Goal: Ask a question

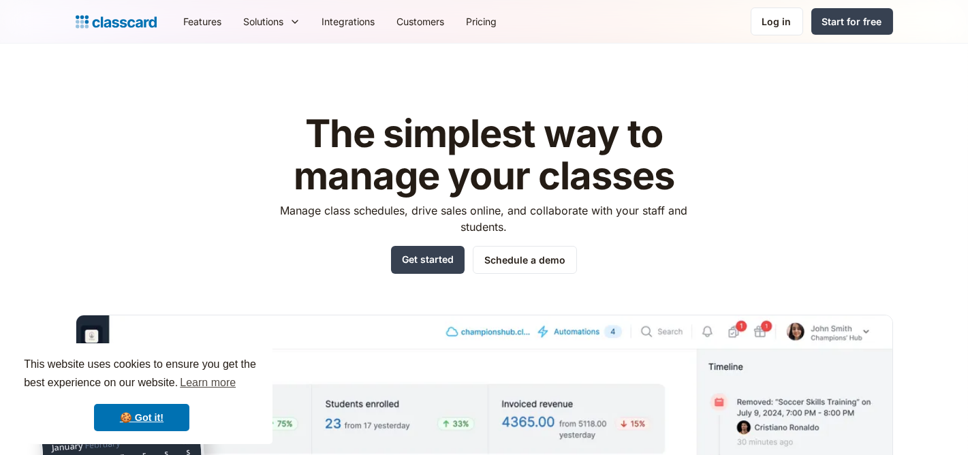
scroll to position [68, 0]
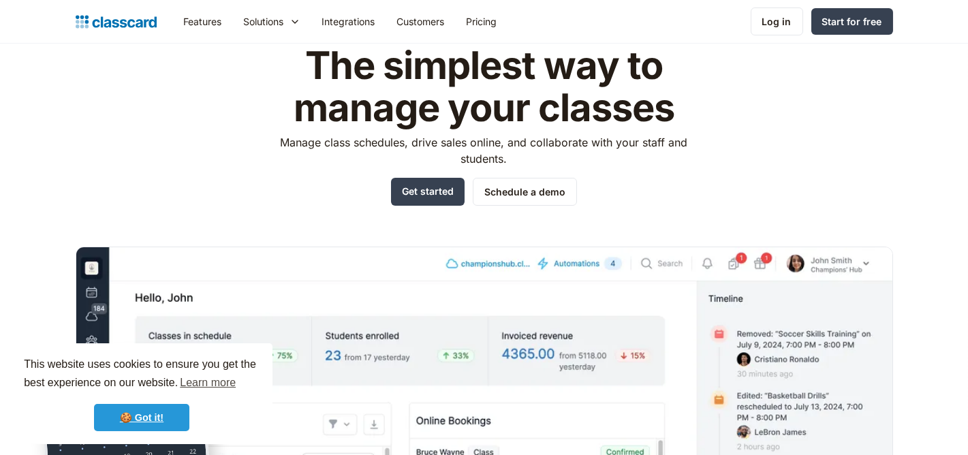
click at [161, 416] on link "🍪 Got it!" at bounding box center [141, 417] width 95 height 27
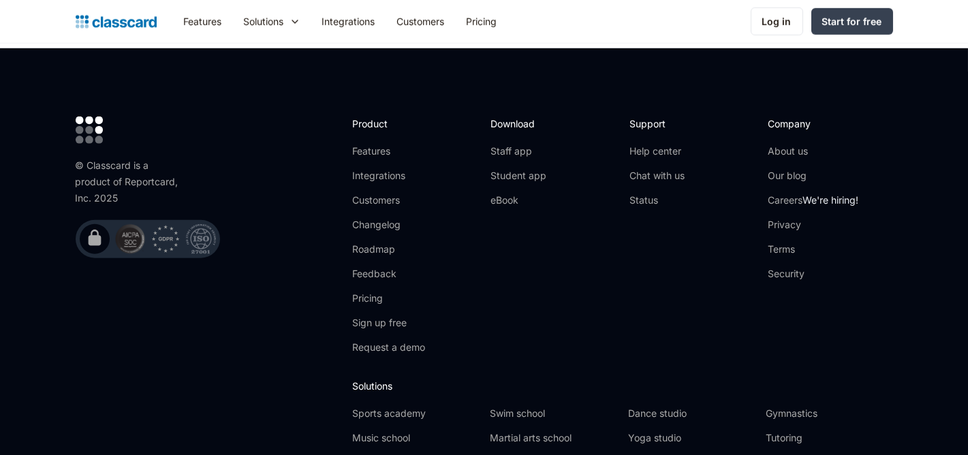
scroll to position [4492, 0]
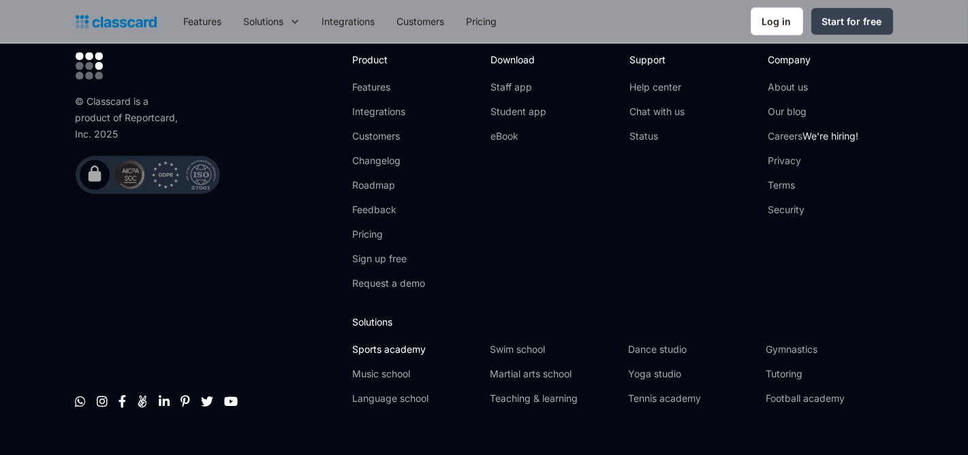
click at [381, 343] on link "Sports academy" at bounding box center [415, 350] width 127 height 14
click at [793, 343] on link "Gymnastics" at bounding box center [829, 350] width 127 height 14
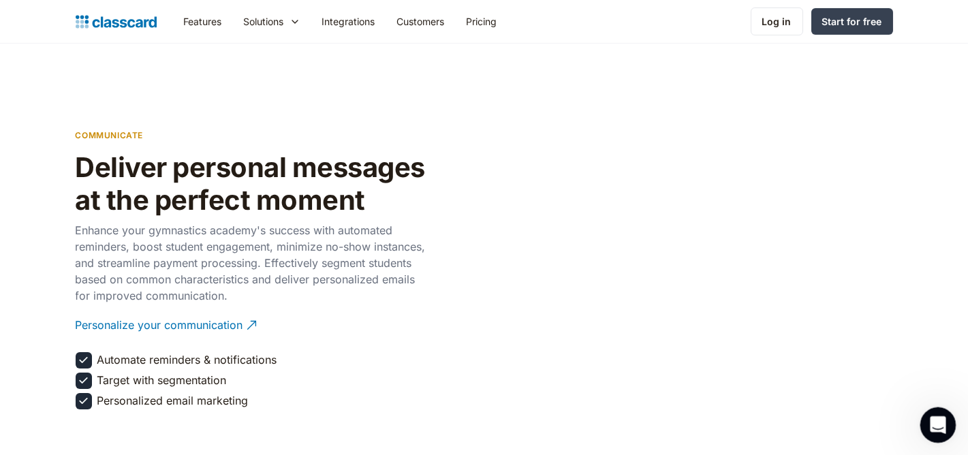
click at [939, 420] on icon "Open Intercom Messenger" at bounding box center [936, 423] width 22 height 22
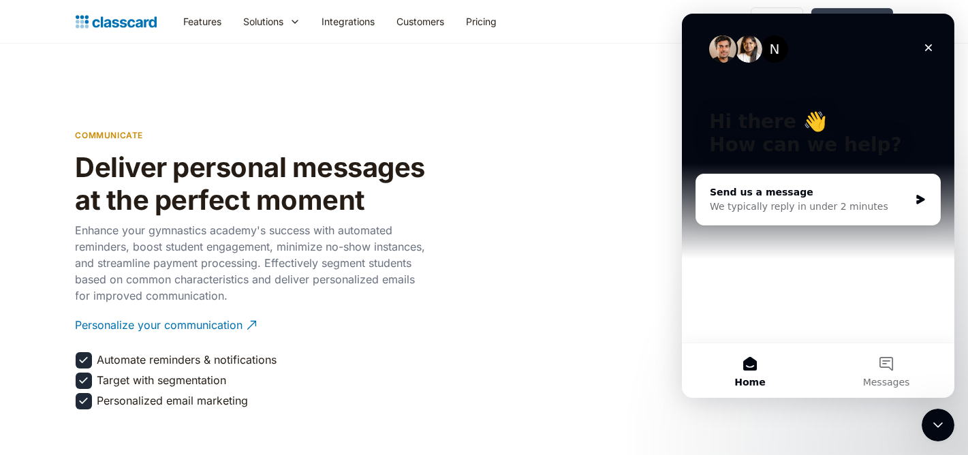
click at [769, 199] on div "Send us a message" at bounding box center [809, 192] width 200 height 14
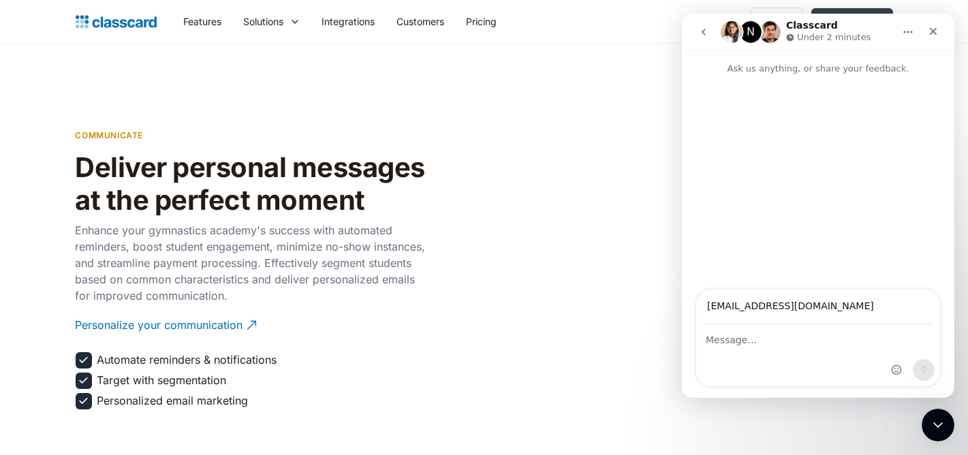
drag, startPoint x: 765, startPoint y: 316, endPoint x: 766, endPoint y: 327, distance: 11.0
click at [766, 324] on input "[EMAIL_ADDRESS][DOMAIN_NAME]" at bounding box center [818, 307] width 228 height 35
type input "[EMAIL_ADDRESS][DOMAIN_NAME]"
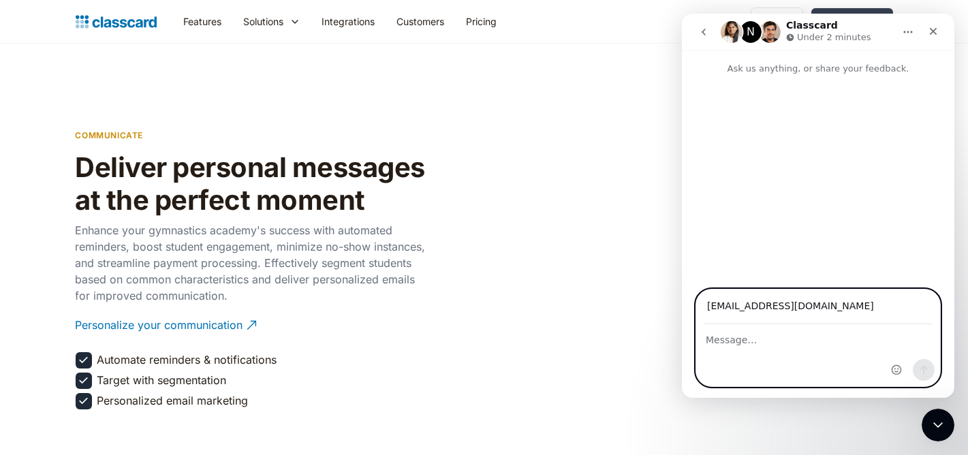
click at [763, 341] on textarea "Message…" at bounding box center [818, 336] width 244 height 23
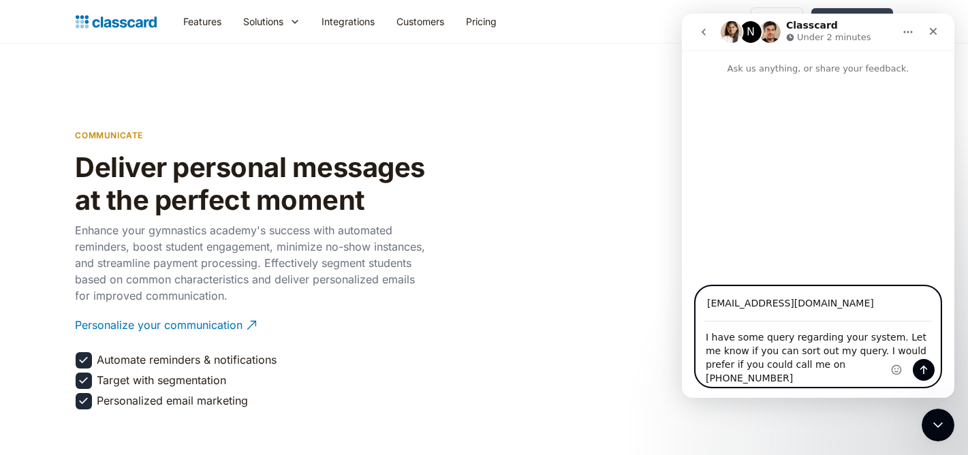
type textarea "I have some query regarding your system. Let me know if you can sort out my que…"
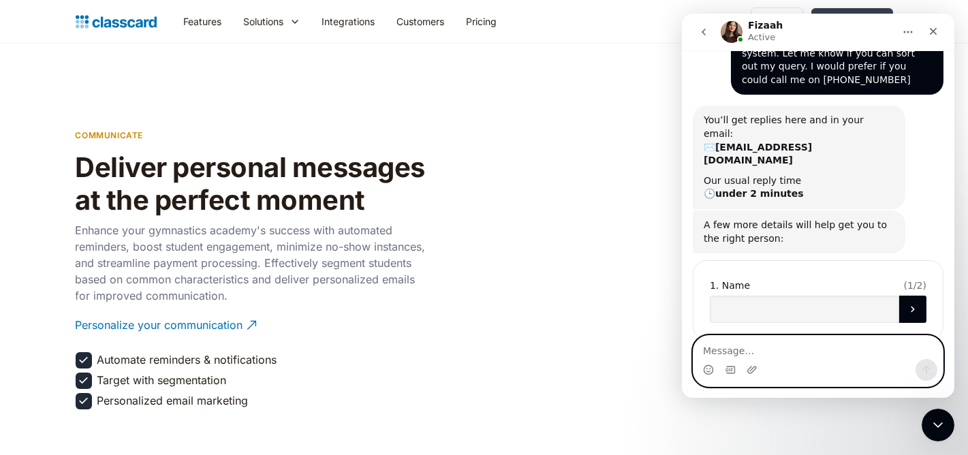
scroll to position [166, 0]
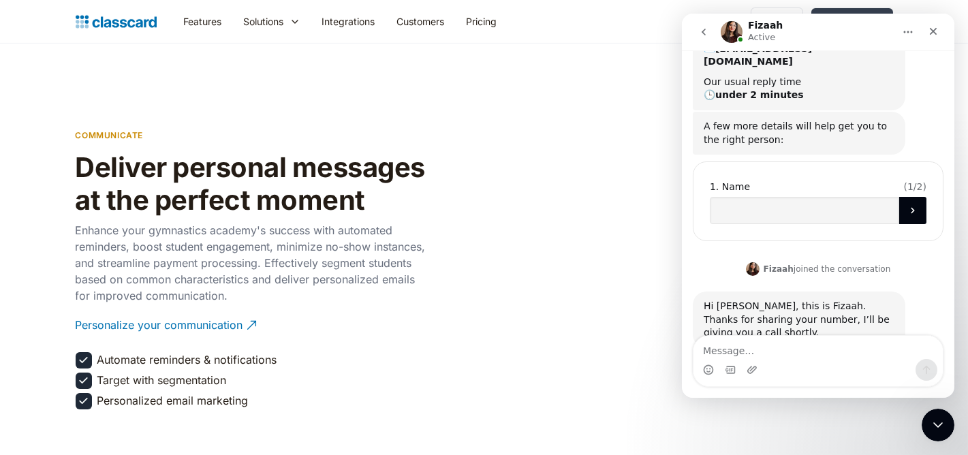
click at [640, 22] on nav "Features Resources Blog The latest industry news, updates and info. Customer st…" at bounding box center [533, 21] width 720 height 31
click at [927, 31] on icon "Close" at bounding box center [932, 31] width 11 height 11
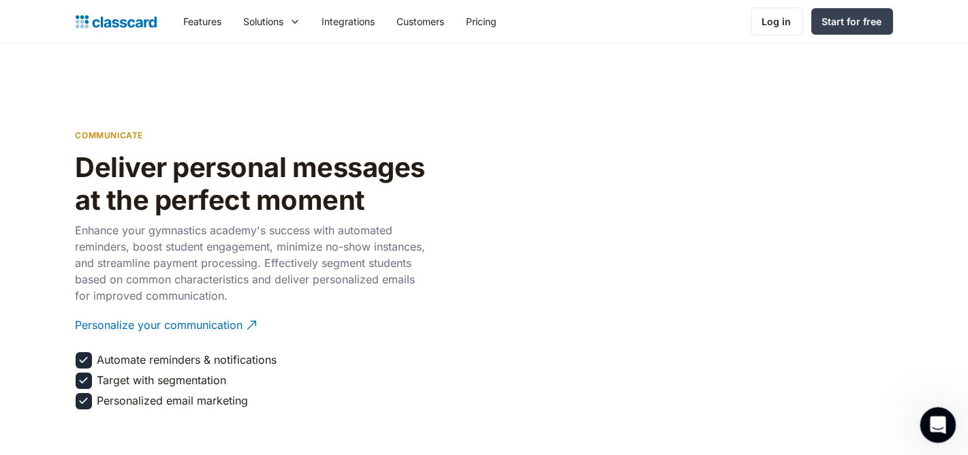
click at [940, 416] on div "Open Intercom Messenger" at bounding box center [936, 423] width 45 height 45
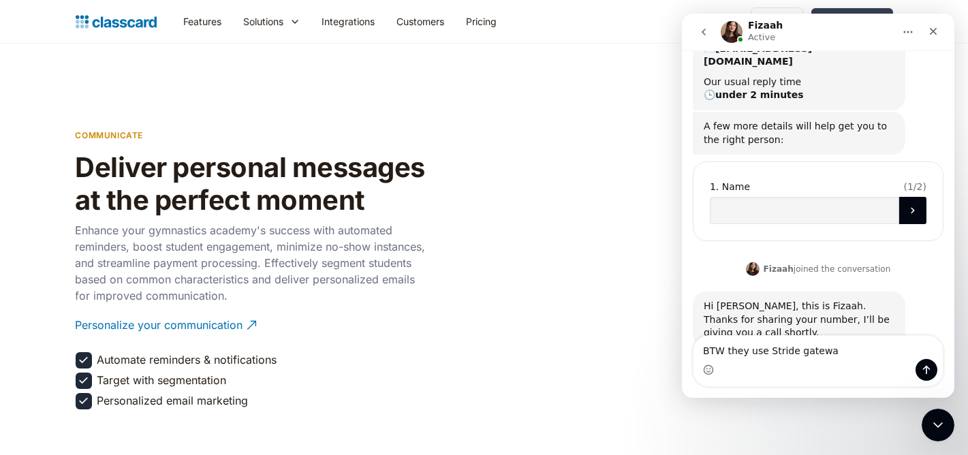
type textarea "BTW they use Stride gateway"
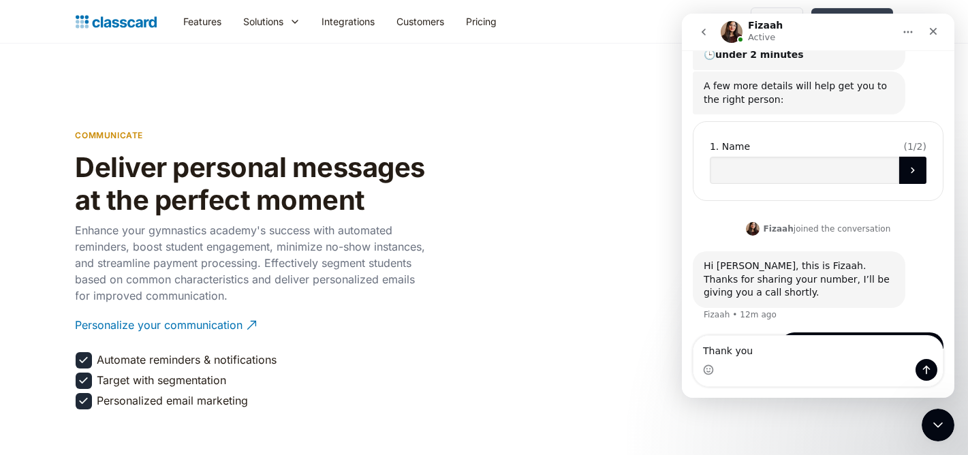
type textarea "Thank you"
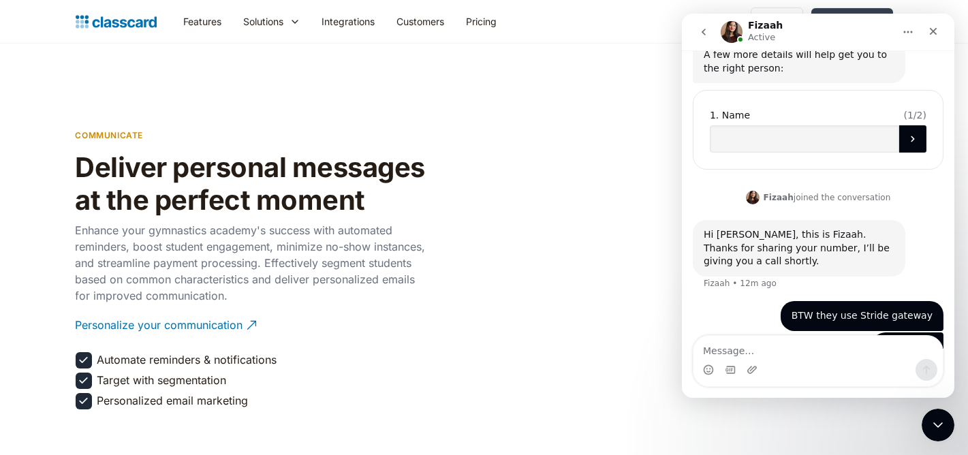
scroll to position [237, 0]
click at [936, 28] on icon "Close" at bounding box center [932, 31] width 11 height 11
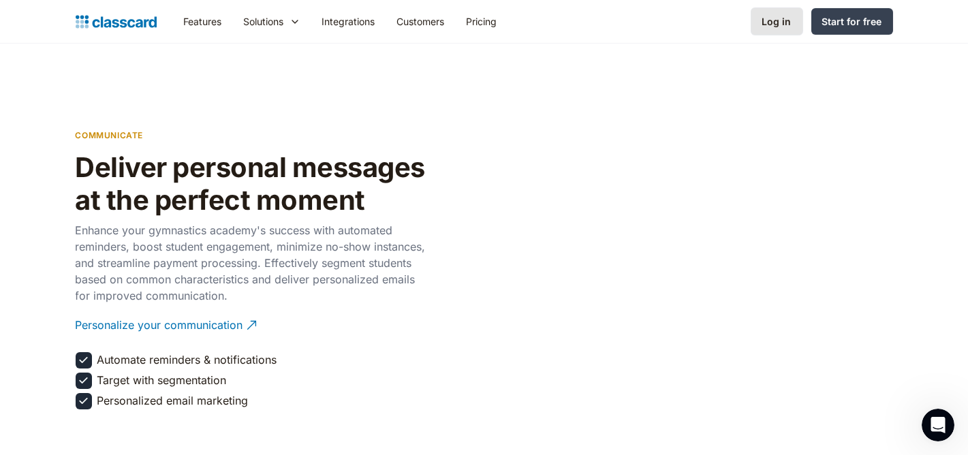
click at [786, 21] on div "Log in" at bounding box center [776, 21] width 29 height 14
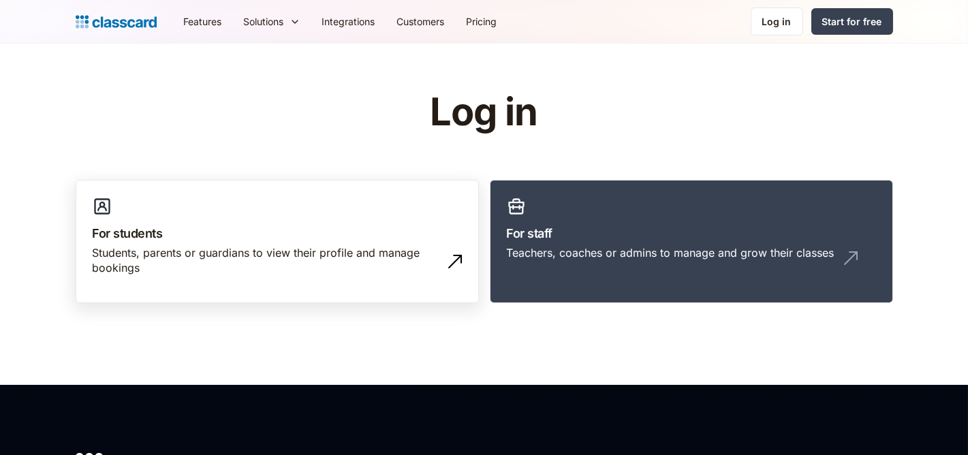
click at [181, 231] on h3 "For students" at bounding box center [277, 233] width 369 height 18
